Goal: Task Accomplishment & Management: Use online tool/utility

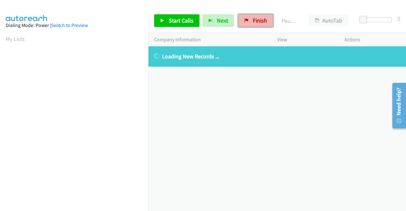
click at [260, 19] on span "Finish" at bounding box center [260, 20] width 14 height 7
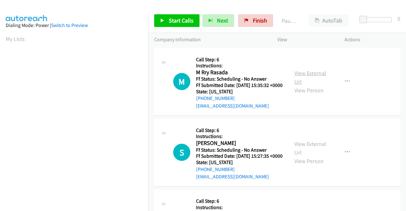
click at [311, 75] on link "View External Url" at bounding box center [310, 77] width 32 height 16
click at [302, 153] on link "View External Url" at bounding box center [310, 148] width 32 height 16
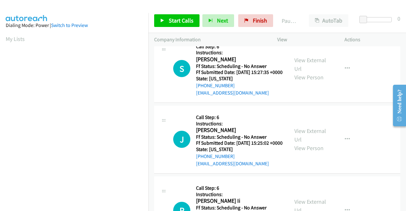
scroll to position [95, 0]
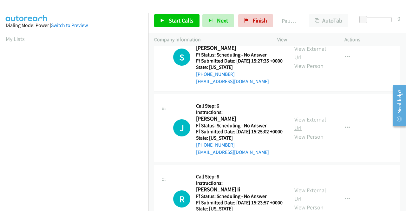
click at [297, 132] on link "View External Url" at bounding box center [310, 124] width 32 height 16
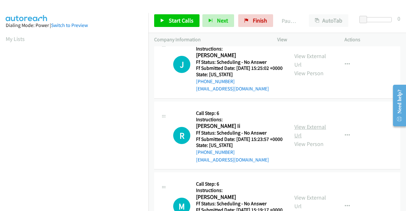
click at [313, 139] on link "View External Url" at bounding box center [310, 131] width 32 height 16
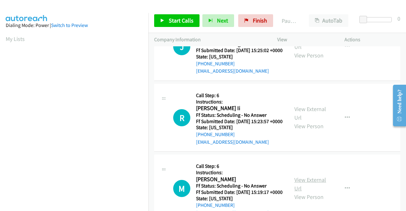
scroll to position [254, 0]
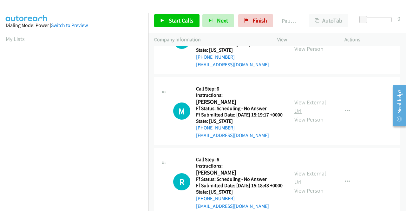
click at [304, 114] on link "View External Url" at bounding box center [310, 107] width 32 height 16
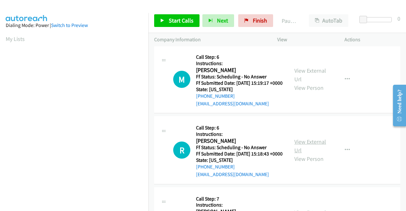
click at [304, 154] on link "View External Url" at bounding box center [310, 146] width 32 height 16
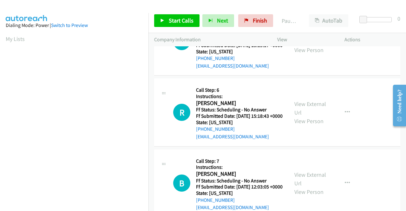
scroll to position [349, 0]
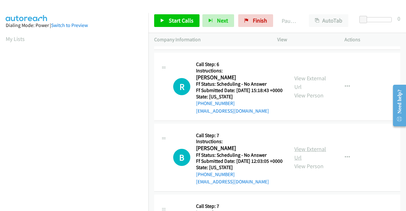
click at [296, 161] on link "View External Url" at bounding box center [310, 153] width 32 height 16
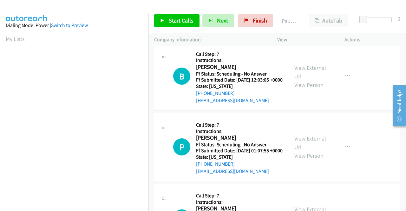
scroll to position [444, 0]
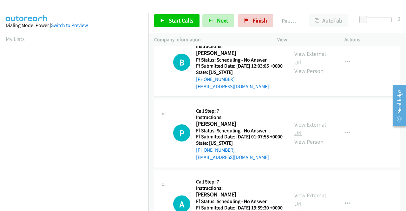
click at [300, 137] on link "View External Url" at bounding box center [310, 129] width 32 height 16
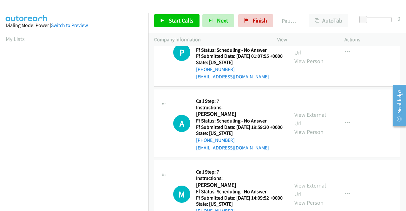
scroll to position [539, 0]
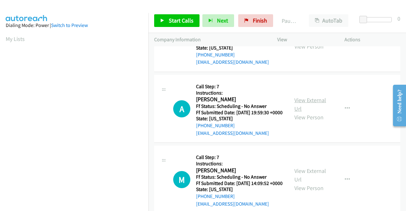
click at [300, 112] on link "View External Url" at bounding box center [310, 104] width 32 height 16
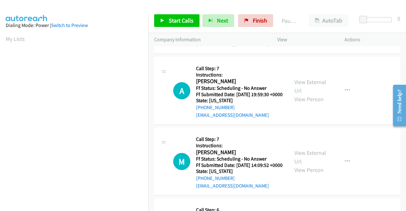
scroll to position [571, 0]
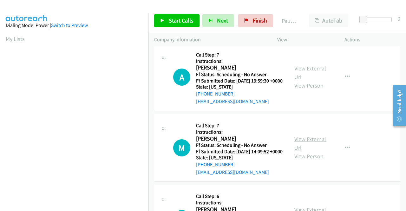
click at [299, 151] on link "View External Url" at bounding box center [310, 143] width 32 height 16
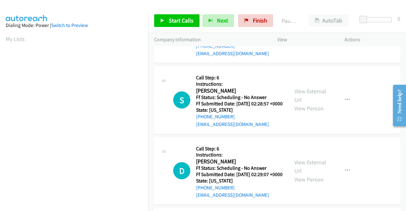
scroll to position [698, 0]
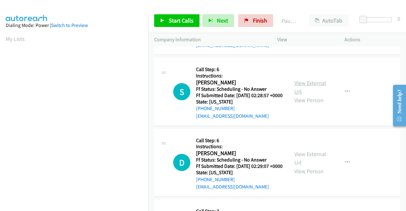
click at [311, 95] on link "View External Url" at bounding box center [310, 87] width 32 height 16
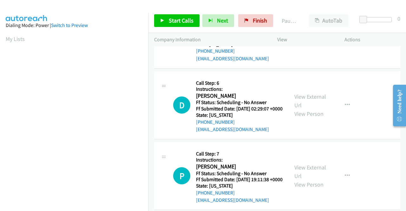
scroll to position [761, 0]
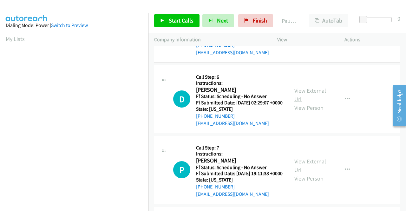
click at [304, 103] on link "View External Url" at bounding box center [310, 95] width 32 height 16
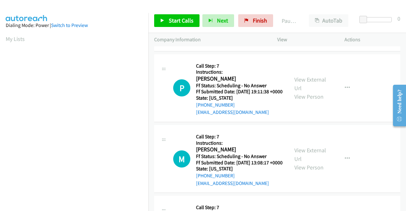
scroll to position [856, 0]
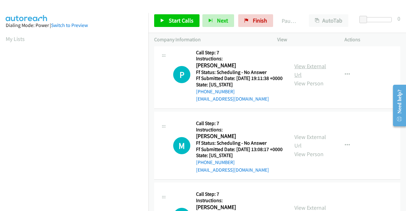
click at [306, 78] on link "View External Url" at bounding box center [310, 70] width 32 height 16
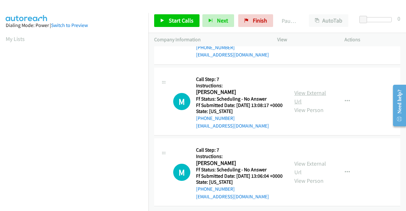
scroll to position [919, 0]
click at [305, 105] on link "View External Url" at bounding box center [310, 97] width 32 height 16
click at [301, 160] on link "View External Url" at bounding box center [310, 168] width 32 height 16
click at [172, 20] on span "Start Calls" at bounding box center [181, 20] width 25 height 7
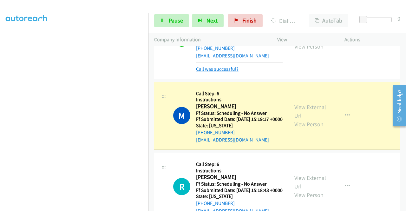
scroll to position [349, 0]
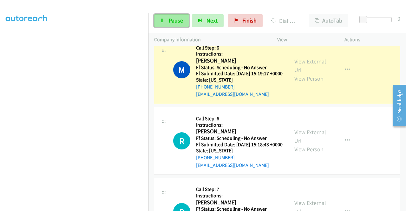
click at [177, 18] on span "Pause" at bounding box center [176, 20] width 14 height 7
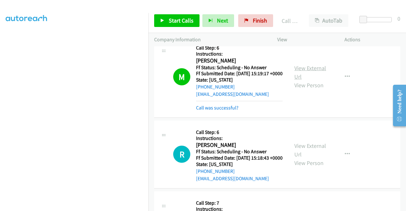
click at [320, 80] on link "View External Url" at bounding box center [310, 72] width 32 height 16
click at [229, 111] on link "Call was successful?" at bounding box center [217, 108] width 42 height 6
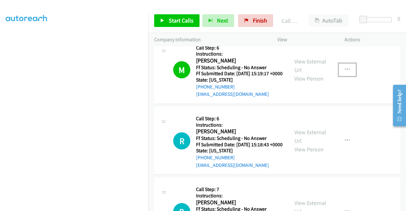
click at [346, 76] on button "button" at bounding box center [347, 69] width 17 height 13
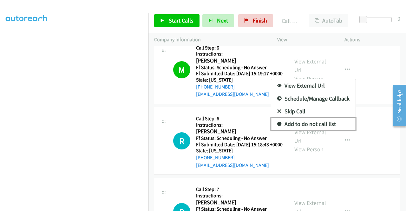
click at [311, 130] on link "Add to do not call list" at bounding box center [313, 124] width 84 height 13
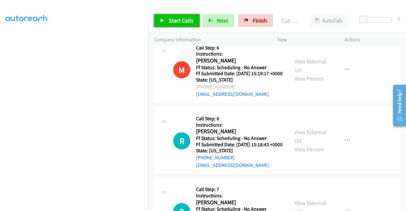
click at [174, 21] on span "Start Calls" at bounding box center [181, 20] width 25 height 7
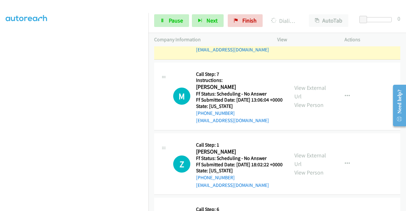
scroll to position [1148, 0]
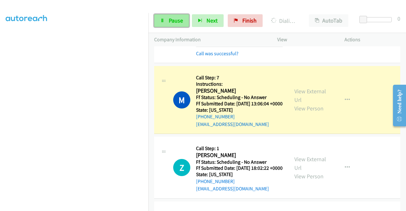
click at [183, 20] on link "Pause" at bounding box center [171, 20] width 35 height 13
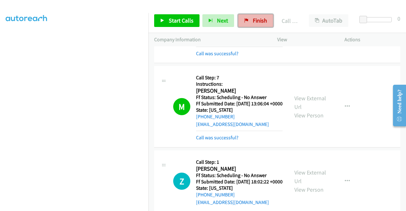
click at [241, 23] on link "Finish" at bounding box center [255, 20] width 35 height 13
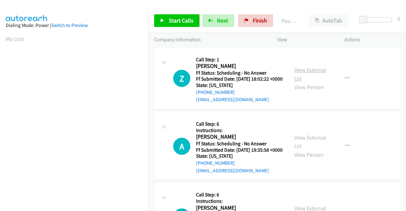
click at [304, 71] on link "View External Url" at bounding box center [310, 74] width 32 height 16
click at [297, 147] on link "View External Url" at bounding box center [310, 142] width 32 height 16
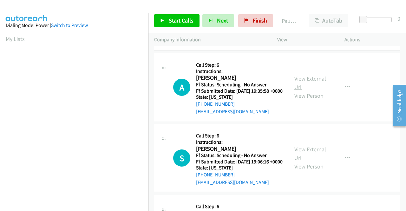
scroll to position [63, 0]
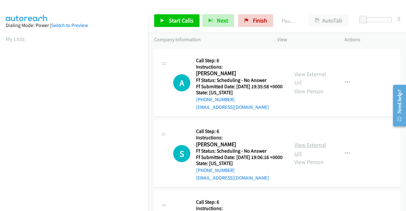
click at [307, 157] on link "View External Url" at bounding box center [310, 149] width 32 height 16
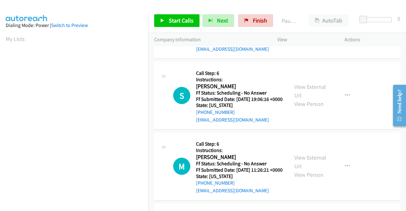
scroll to position [159, 0]
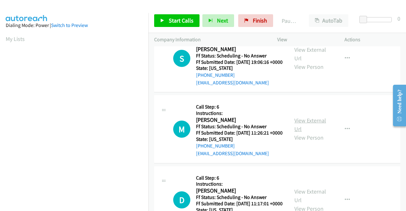
click at [304, 133] on link "View External Url" at bounding box center [310, 125] width 32 height 16
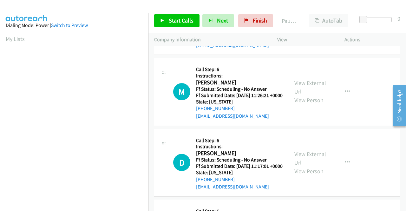
scroll to position [254, 0]
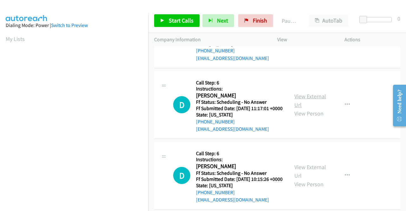
click at [300, 108] on link "View External Url" at bounding box center [310, 101] width 32 height 16
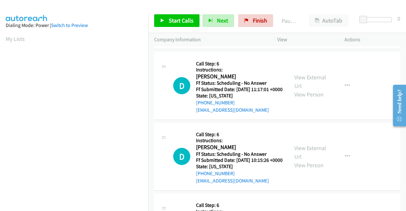
scroll to position [285, 0]
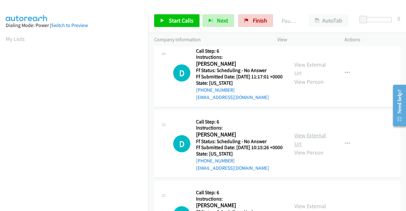
click at [308, 147] on link "View External Url" at bounding box center [310, 140] width 32 height 16
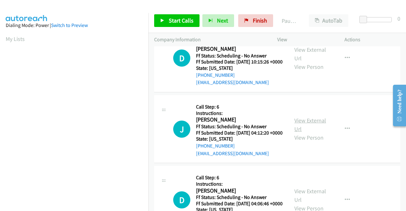
scroll to position [380, 0]
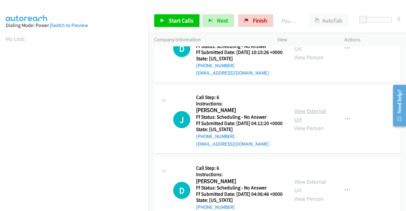
click at [309, 123] on link "View External Url" at bounding box center [310, 115] width 32 height 16
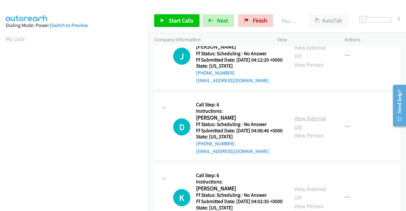
click at [300, 130] on link "View External Url" at bounding box center [310, 122] width 32 height 16
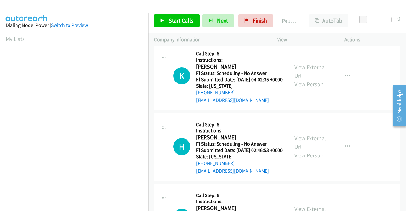
scroll to position [571, 0]
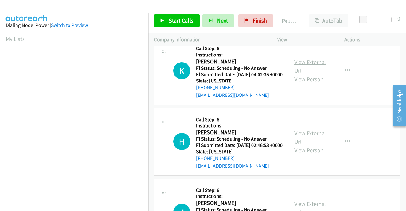
click at [297, 74] on link "View External Url" at bounding box center [310, 66] width 32 height 16
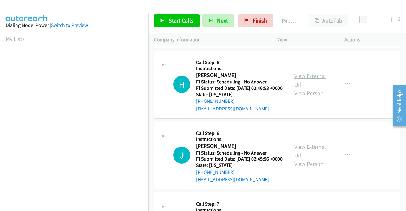
scroll to position [634, 0]
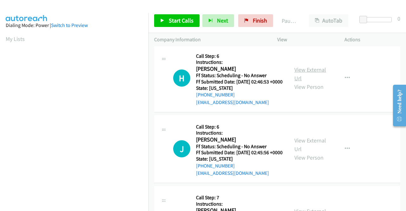
click at [303, 82] on link "View External Url" at bounding box center [310, 74] width 32 height 16
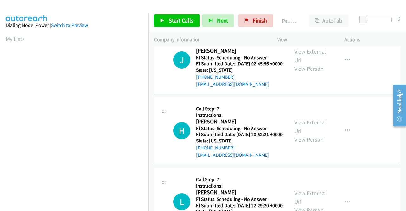
scroll to position [729, 0]
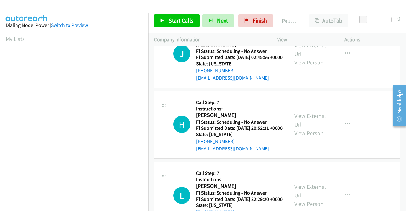
click at [299, 57] on link "View External Url" at bounding box center [310, 50] width 32 height 16
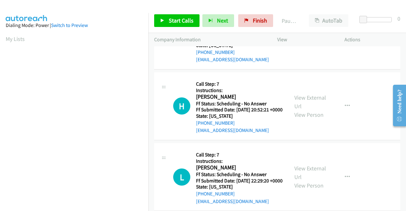
scroll to position [793, 0]
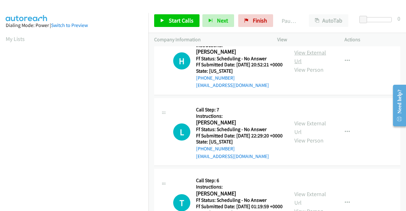
click at [303, 65] on link "View External Url" at bounding box center [310, 57] width 32 height 16
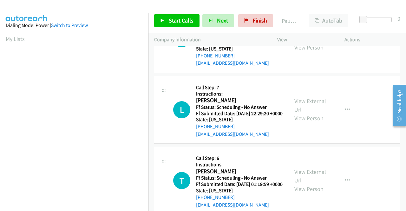
scroll to position [856, 0]
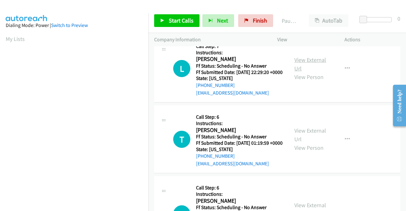
click at [299, 72] on link "View External Url" at bounding box center [310, 64] width 32 height 16
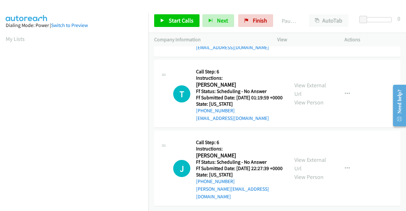
scroll to position [951, 0]
click at [301, 97] on link "View External Url" at bounding box center [310, 89] width 32 height 16
click at [296, 156] on link "View External Url" at bounding box center [310, 164] width 32 height 16
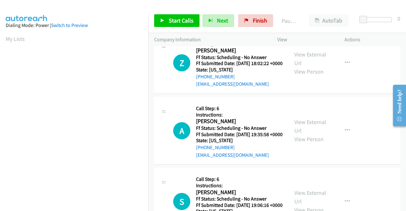
scroll to position [0, 0]
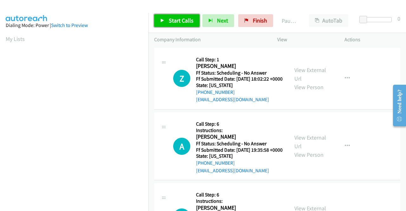
click at [182, 22] on span "Start Calls" at bounding box center [181, 20] width 25 height 7
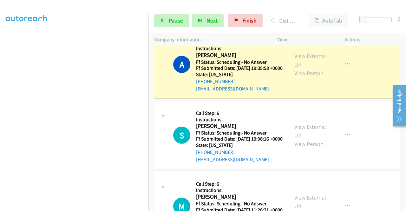
scroll to position [145, 0]
click at [161, 22] on icon at bounding box center [162, 21] width 4 height 4
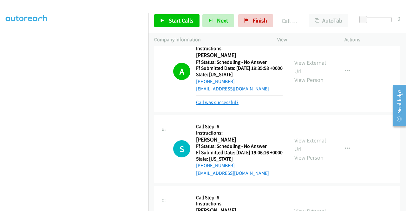
click at [221, 105] on link "Call was successful?" at bounding box center [217, 102] width 42 height 6
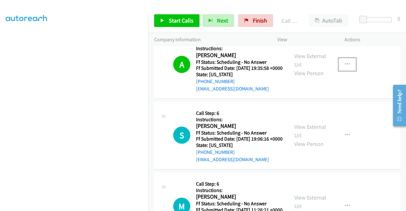
click at [345, 67] on icon "button" at bounding box center [347, 64] width 5 height 5
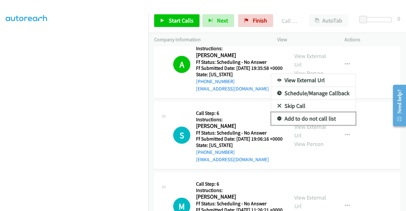
click at [317, 125] on link "Add to do not call list" at bounding box center [313, 118] width 84 height 13
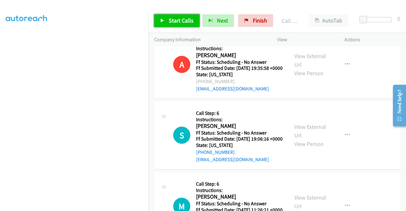
click at [176, 17] on span "Start Calls" at bounding box center [181, 20] width 25 height 7
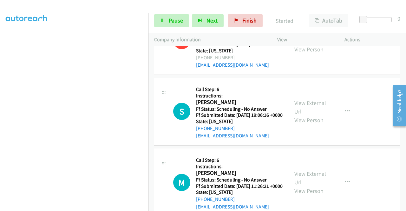
scroll to position [127, 0]
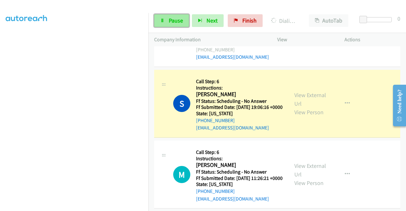
click at [173, 19] on span "Pause" at bounding box center [176, 20] width 14 height 7
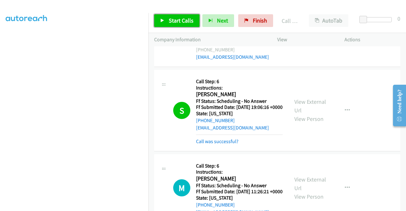
click at [182, 19] on span "Start Calls" at bounding box center [181, 20] width 25 height 7
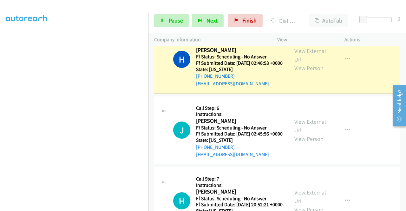
scroll to position [793, 0]
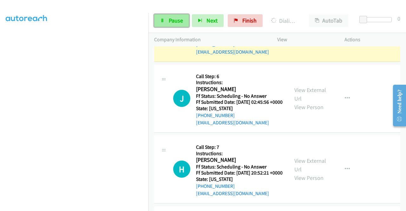
click at [178, 22] on span "Pause" at bounding box center [176, 20] width 14 height 7
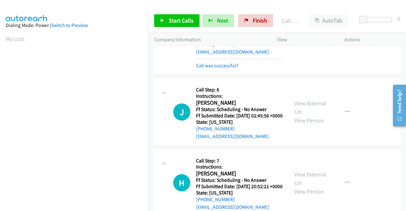
scroll to position [145, 0]
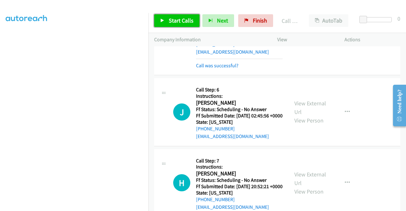
click at [183, 19] on span "Start Calls" at bounding box center [181, 20] width 25 height 7
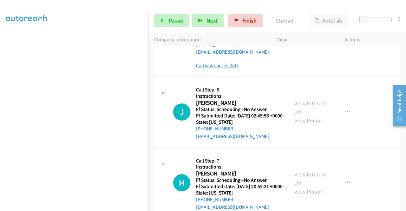
click at [213, 68] on link "Call was successful?" at bounding box center [217, 65] width 42 height 6
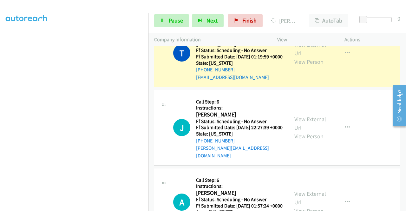
scroll to position [1110, 0]
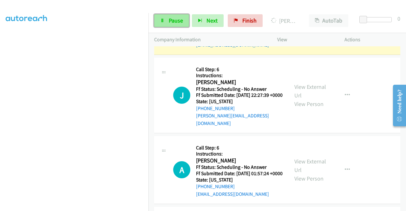
click at [175, 22] on span "Pause" at bounding box center [176, 20] width 14 height 7
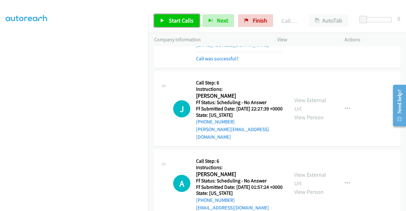
click at [188, 20] on span "Start Calls" at bounding box center [181, 20] width 25 height 7
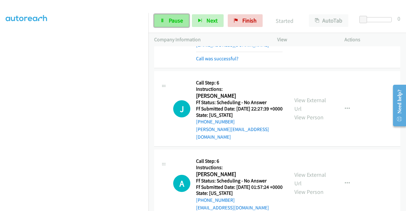
click at [180, 18] on span "Pause" at bounding box center [176, 20] width 14 height 7
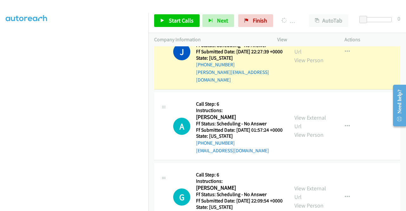
scroll to position [1173, 0]
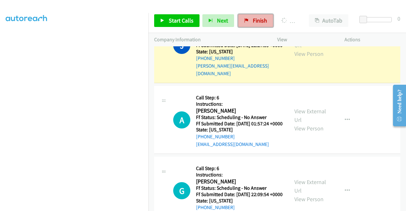
click at [257, 22] on span "Finish" at bounding box center [260, 20] width 14 height 7
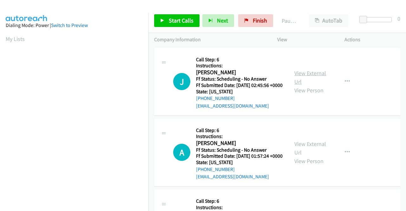
click at [316, 76] on link "View External Url" at bounding box center [310, 77] width 32 height 16
click at [310, 152] on link "View External Url" at bounding box center [310, 148] width 32 height 16
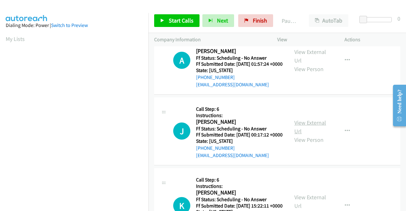
scroll to position [95, 0]
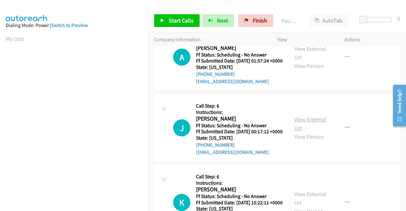
click at [302, 132] on link "View External Url" at bounding box center [310, 124] width 32 height 16
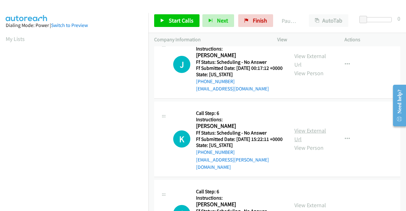
click at [308, 143] on link "View External Url" at bounding box center [310, 135] width 32 height 16
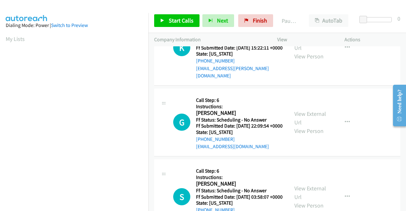
scroll to position [254, 0]
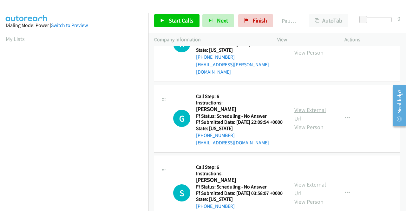
click at [309, 122] on link "View External Url" at bounding box center [310, 114] width 32 height 16
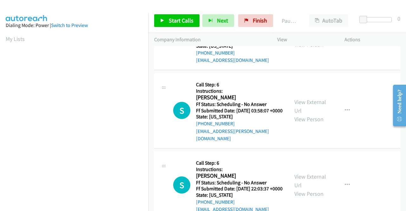
scroll to position [349, 0]
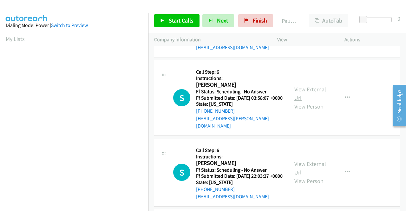
click at [319, 101] on link "View External Url" at bounding box center [310, 94] width 32 height 16
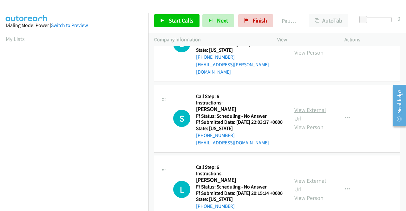
scroll to position [412, 0]
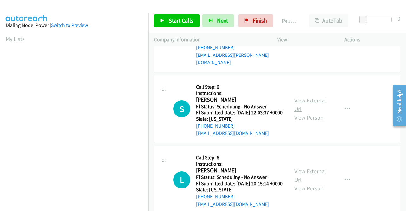
click at [297, 113] on link "View External Url" at bounding box center [310, 105] width 32 height 16
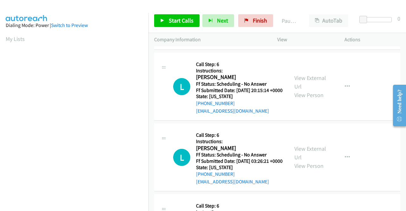
scroll to position [507, 0]
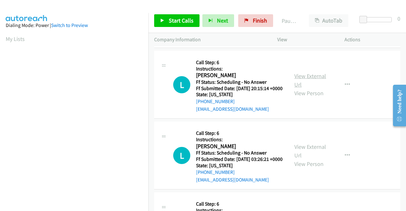
click at [298, 88] on link "View External Url" at bounding box center [310, 80] width 32 height 16
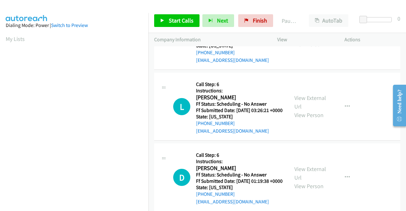
scroll to position [571, 0]
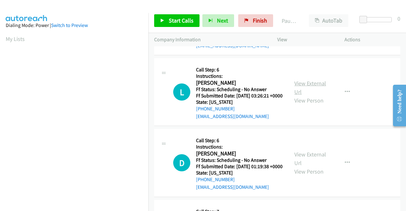
click at [296, 95] on link "View External Url" at bounding box center [310, 88] width 32 height 16
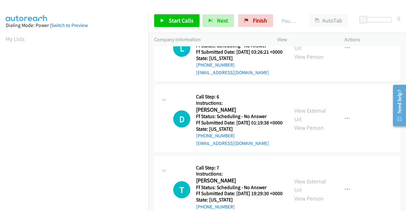
scroll to position [634, 0]
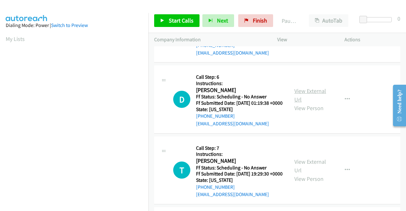
click at [303, 103] on link "View External Url" at bounding box center [310, 95] width 32 height 16
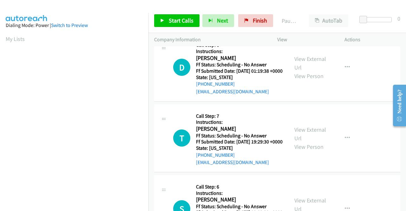
scroll to position [698, 0]
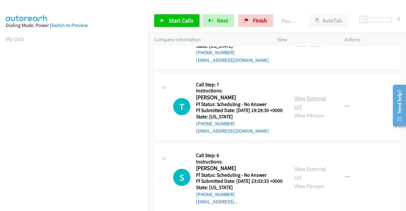
click at [319, 110] on link "View External Url" at bounding box center [310, 102] width 32 height 16
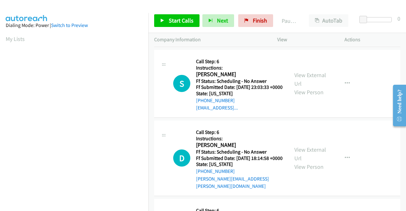
scroll to position [793, 0]
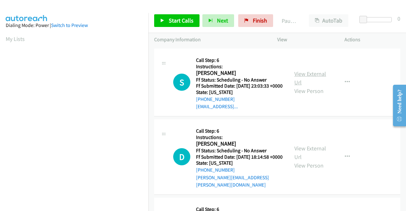
click at [297, 86] on link "View External Url" at bounding box center [310, 78] width 32 height 16
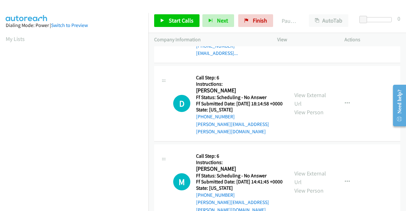
scroll to position [856, 0]
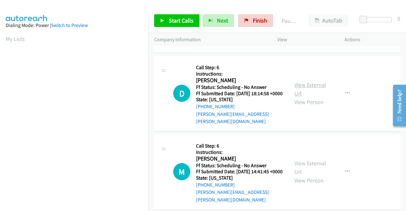
click at [306, 97] on link "View External Url" at bounding box center [310, 89] width 32 height 16
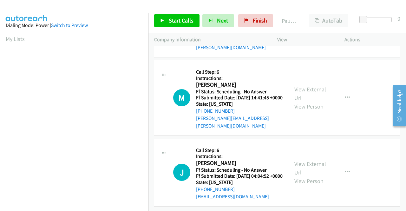
scroll to position [951, 0]
click at [306, 101] on link "View External Url" at bounding box center [310, 94] width 32 height 16
click at [306, 160] on link "View External Url" at bounding box center [310, 168] width 32 height 16
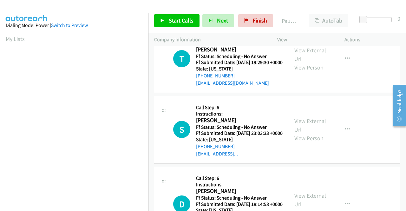
scroll to position [0, 0]
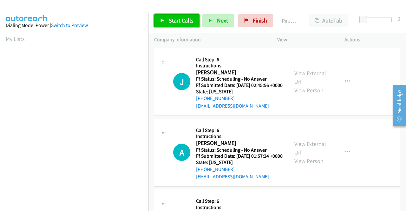
click at [172, 21] on span "Start Calls" at bounding box center [181, 20] width 25 height 7
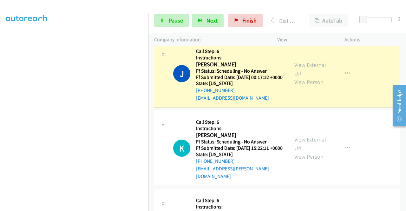
scroll to position [190, 0]
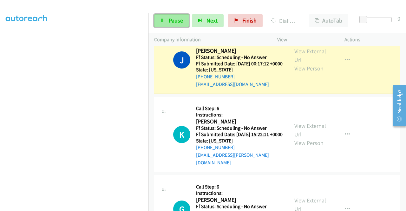
click at [164, 22] on icon at bounding box center [162, 21] width 4 height 4
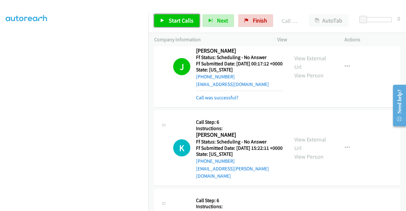
click at [183, 18] on span "Start Calls" at bounding box center [181, 20] width 25 height 7
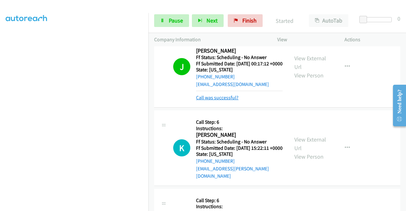
click at [234, 101] on link "Call was successful?" at bounding box center [217, 97] width 42 height 6
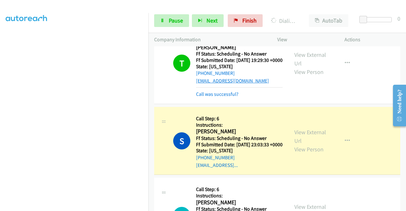
scroll to position [901, 0]
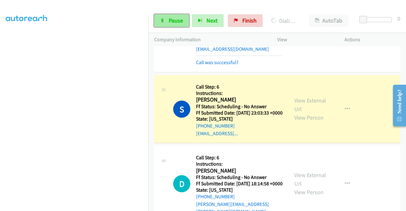
click at [182, 23] on span "Pause" at bounding box center [176, 20] width 14 height 7
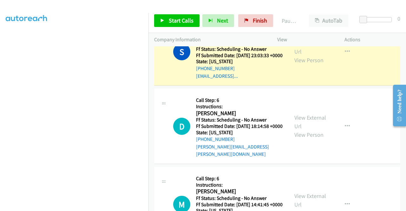
scroll to position [965, 0]
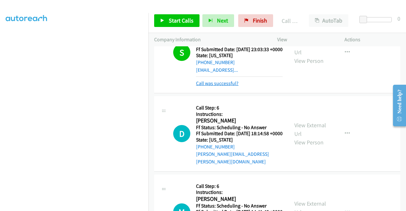
click at [226, 86] on link "Call was successful?" at bounding box center [217, 83] width 42 height 6
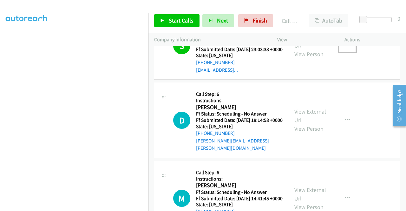
click at [348, 52] on button "button" at bounding box center [347, 45] width 17 height 13
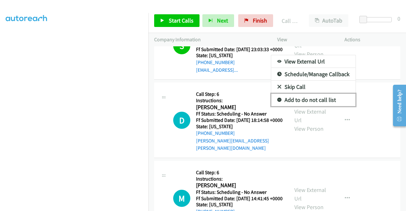
click at [311, 106] on link "Add to do not call list" at bounding box center [313, 100] width 84 height 13
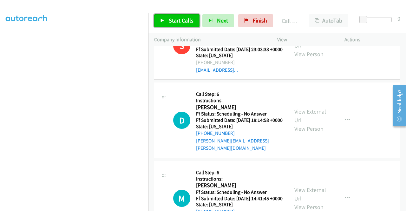
click at [186, 22] on span "Start Calls" at bounding box center [181, 20] width 25 height 7
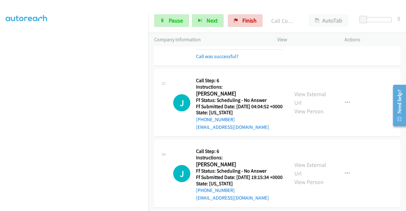
scroll to position [1193, 0]
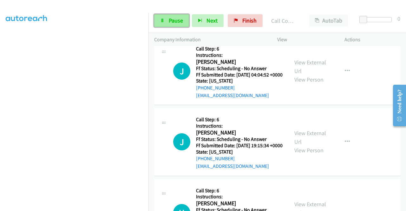
click at [186, 19] on link "Pause" at bounding box center [171, 20] width 35 height 13
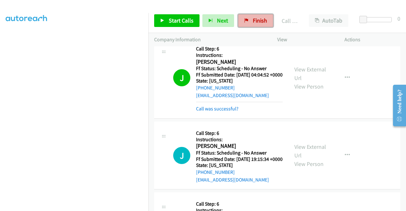
click at [248, 19] on link "Finish" at bounding box center [255, 20] width 35 height 13
